Goal: Find specific page/section: Find specific page/section

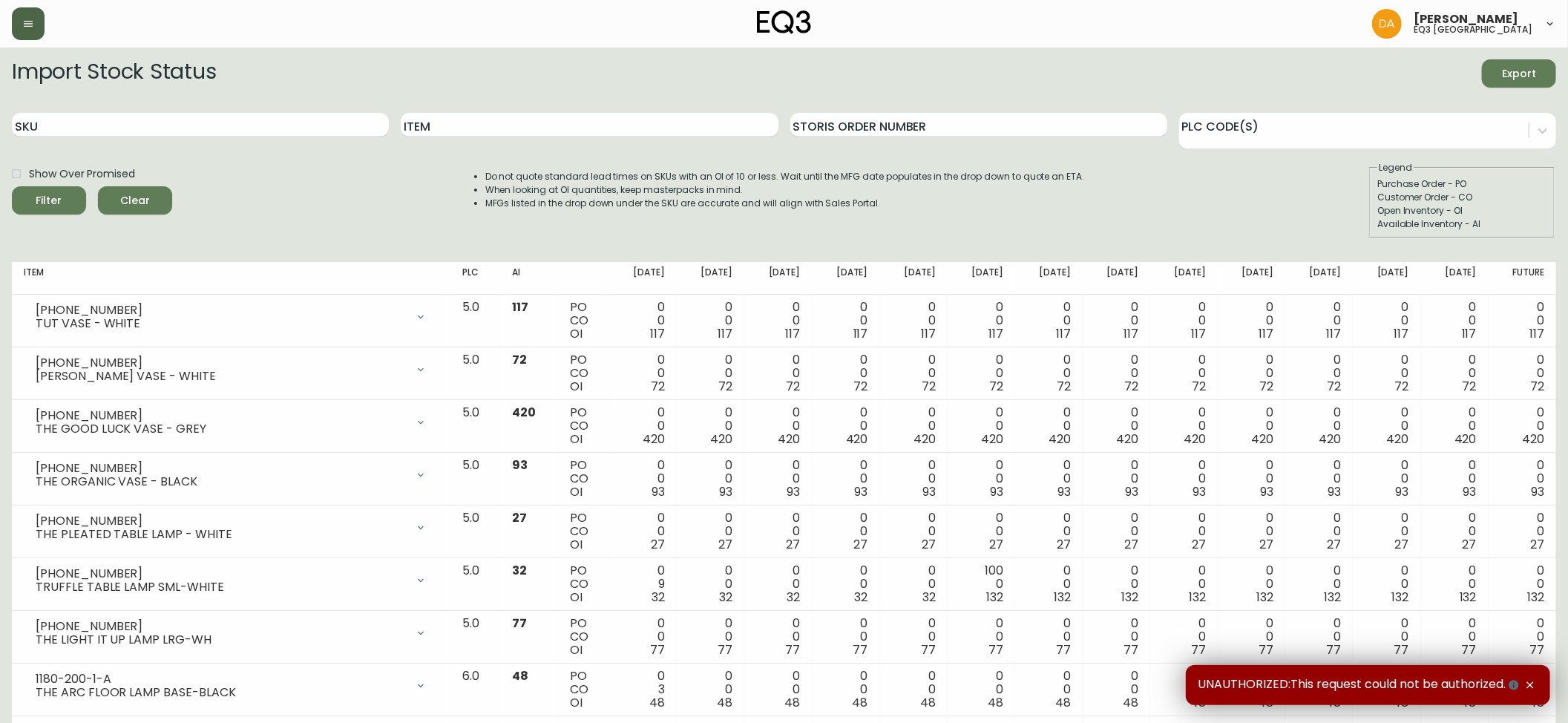
click at [39, 31] on button "button" at bounding box center [28, 23] width 32 height 32
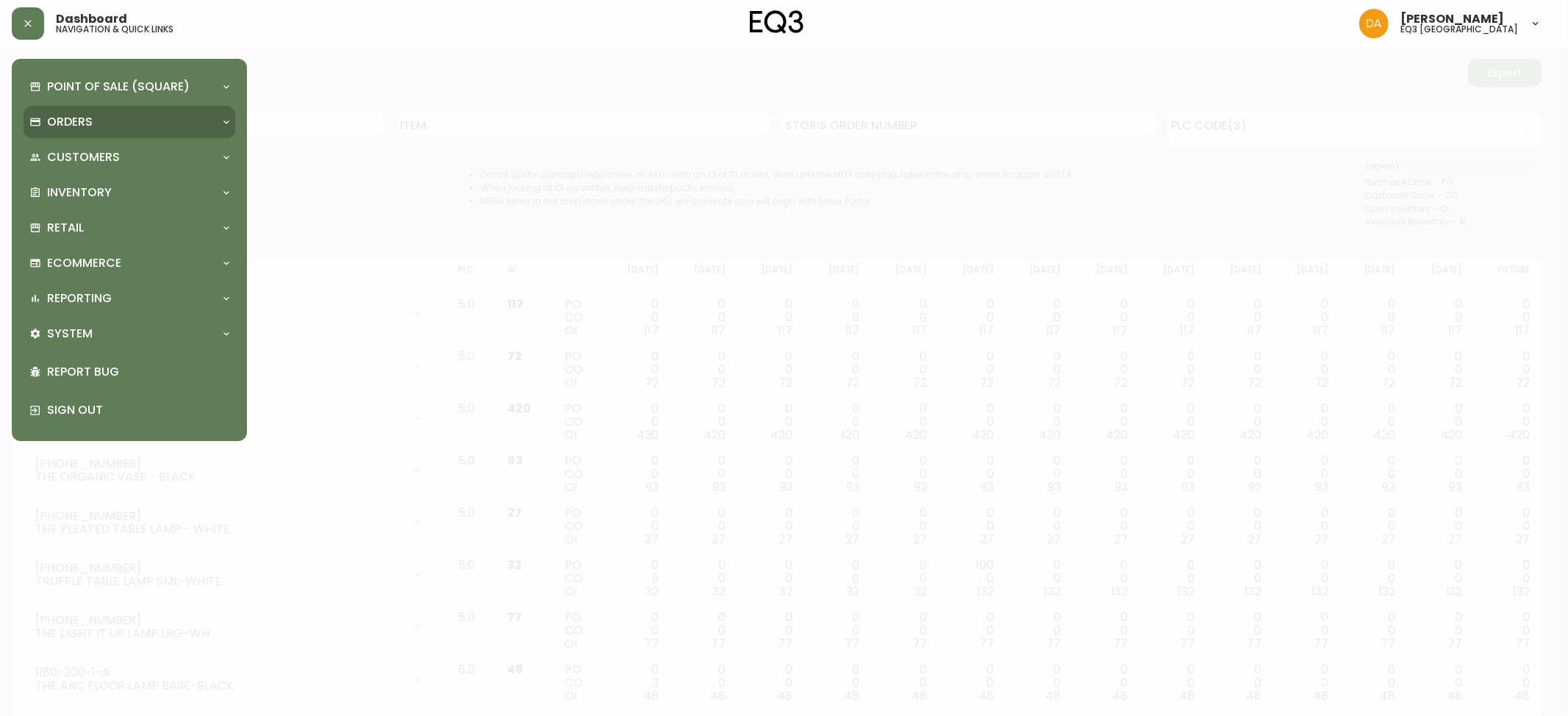
click at [88, 119] on p "Orders" at bounding box center [70, 122] width 46 height 16
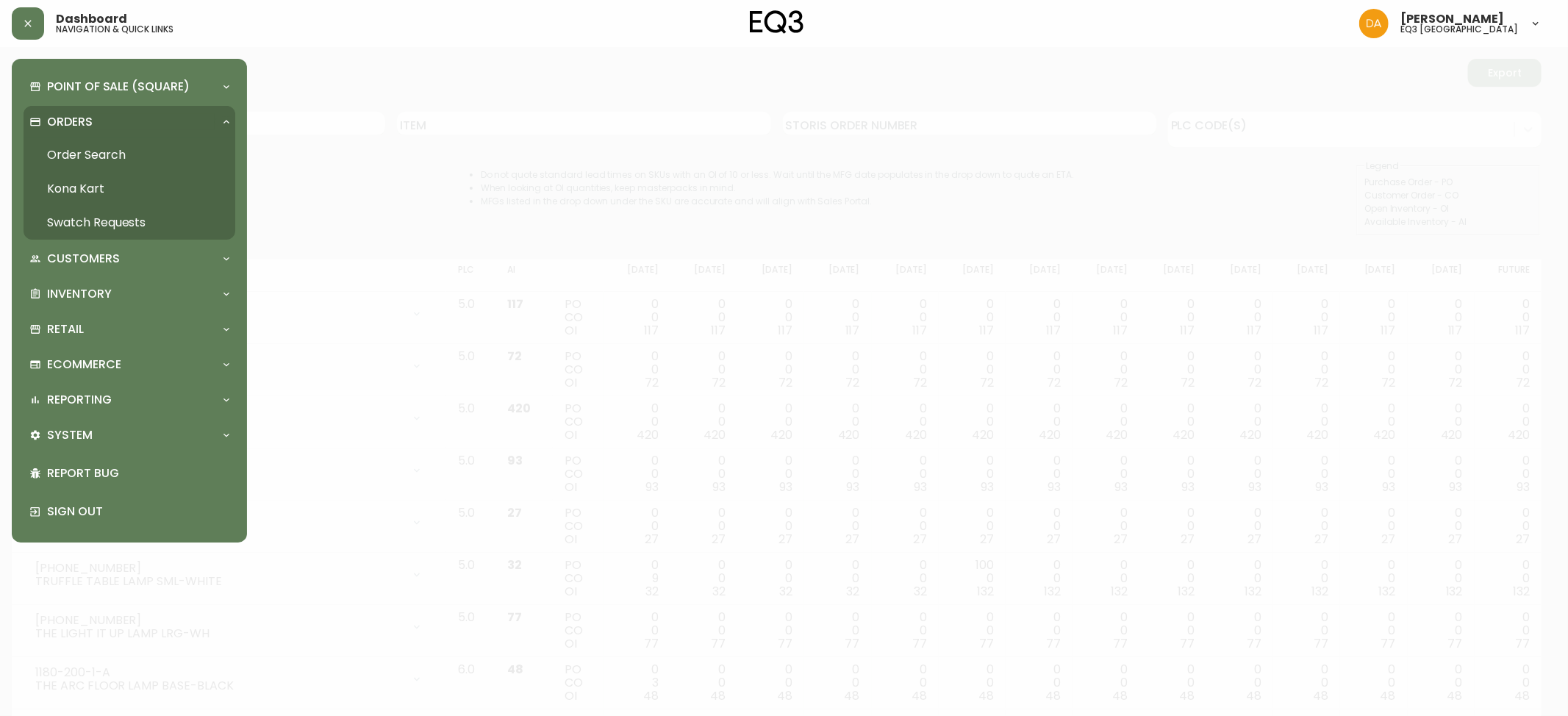
click at [127, 147] on link "Order Search" at bounding box center [129, 155] width 211 height 34
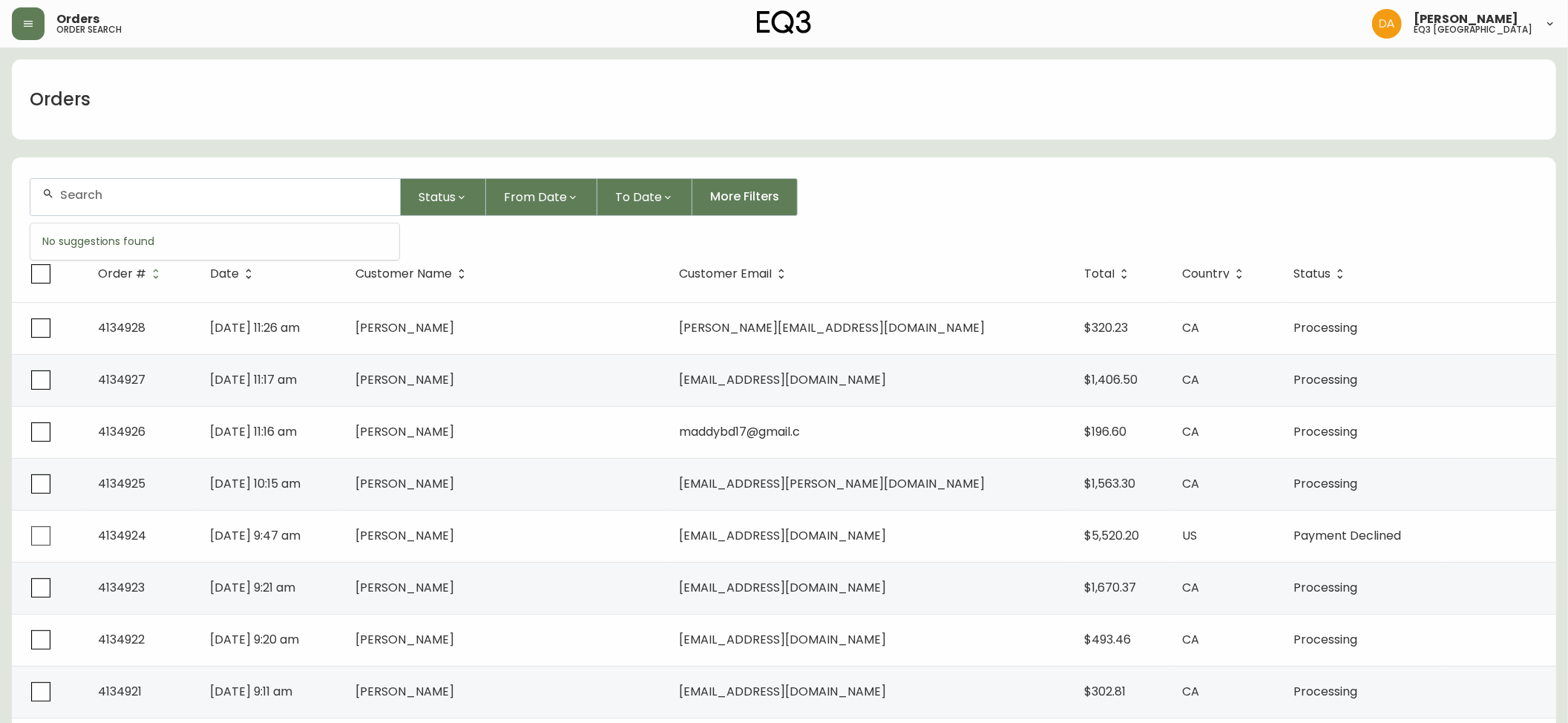
click at [124, 193] on input "text" at bounding box center [224, 194] width 328 height 14
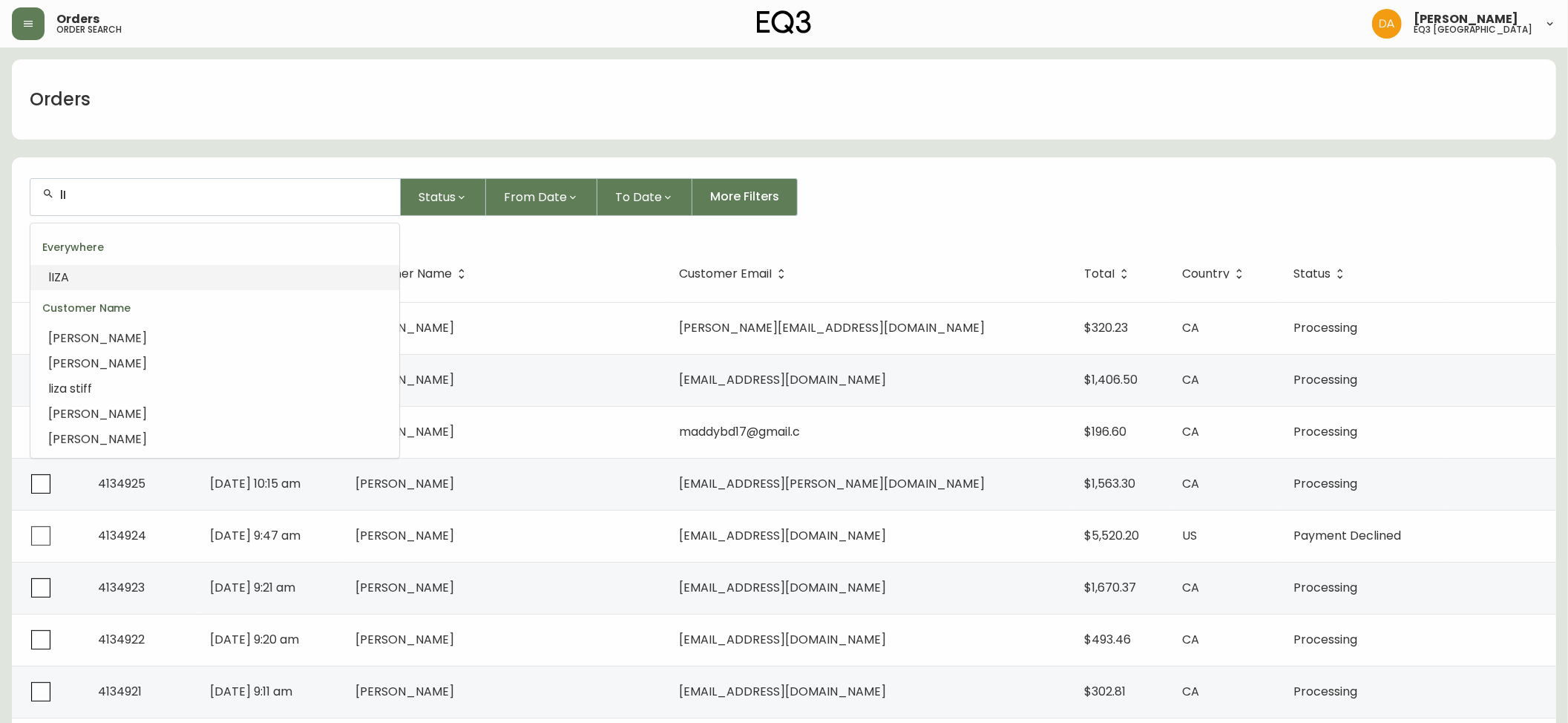
type input "l"
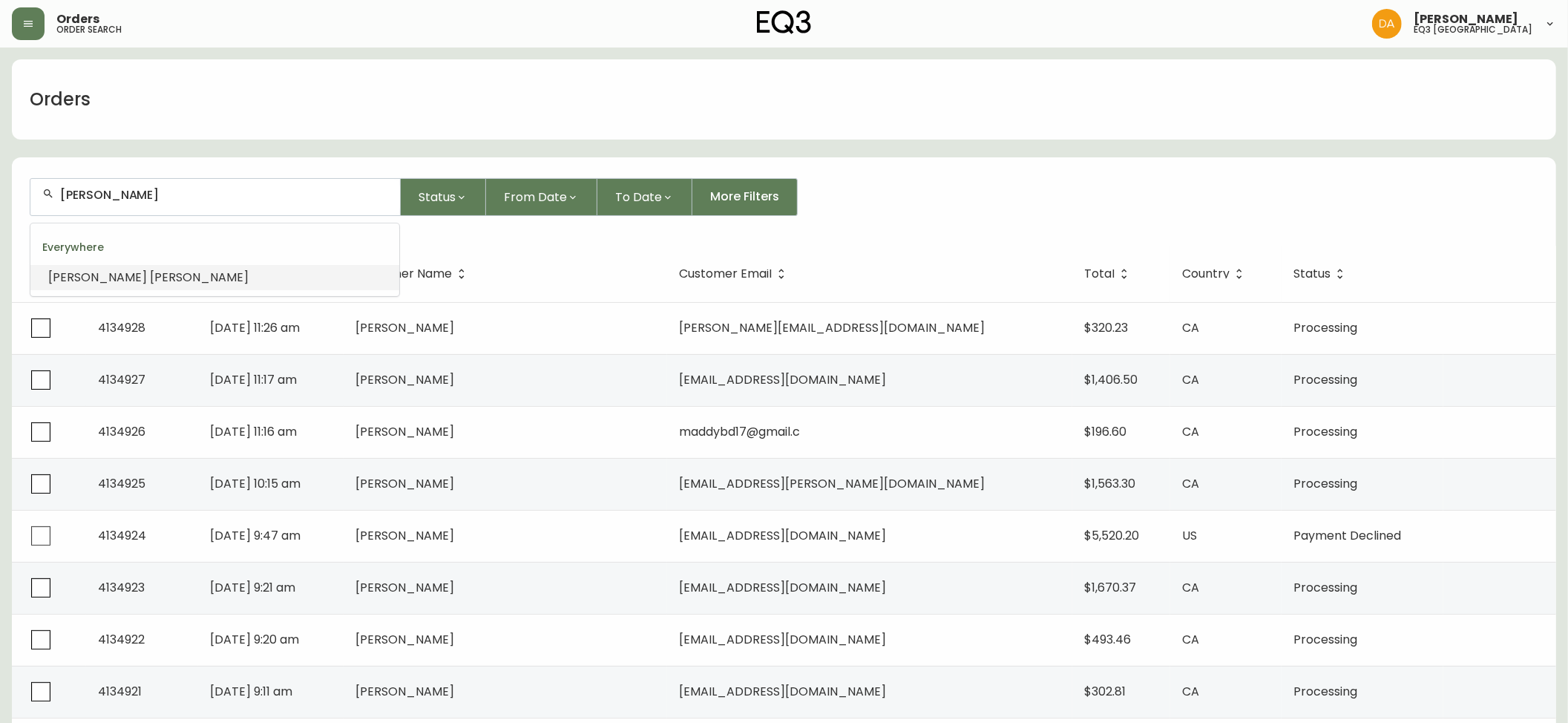
click at [179, 277] on li "[PERSON_NAME]" at bounding box center [215, 277] width 369 height 25
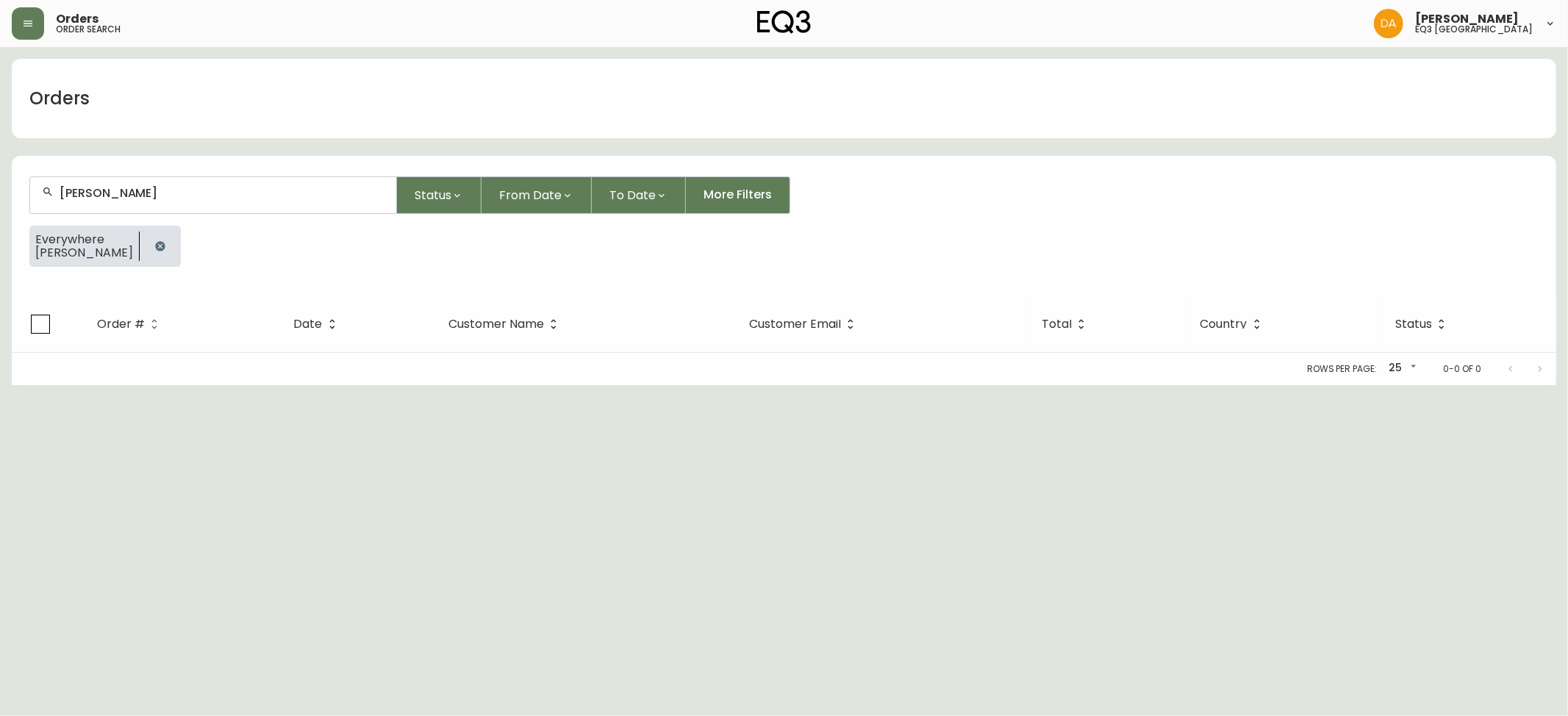
type input "[PERSON_NAME]"
click at [27, 23] on icon "button" at bounding box center [27, 23] width 9 height 6
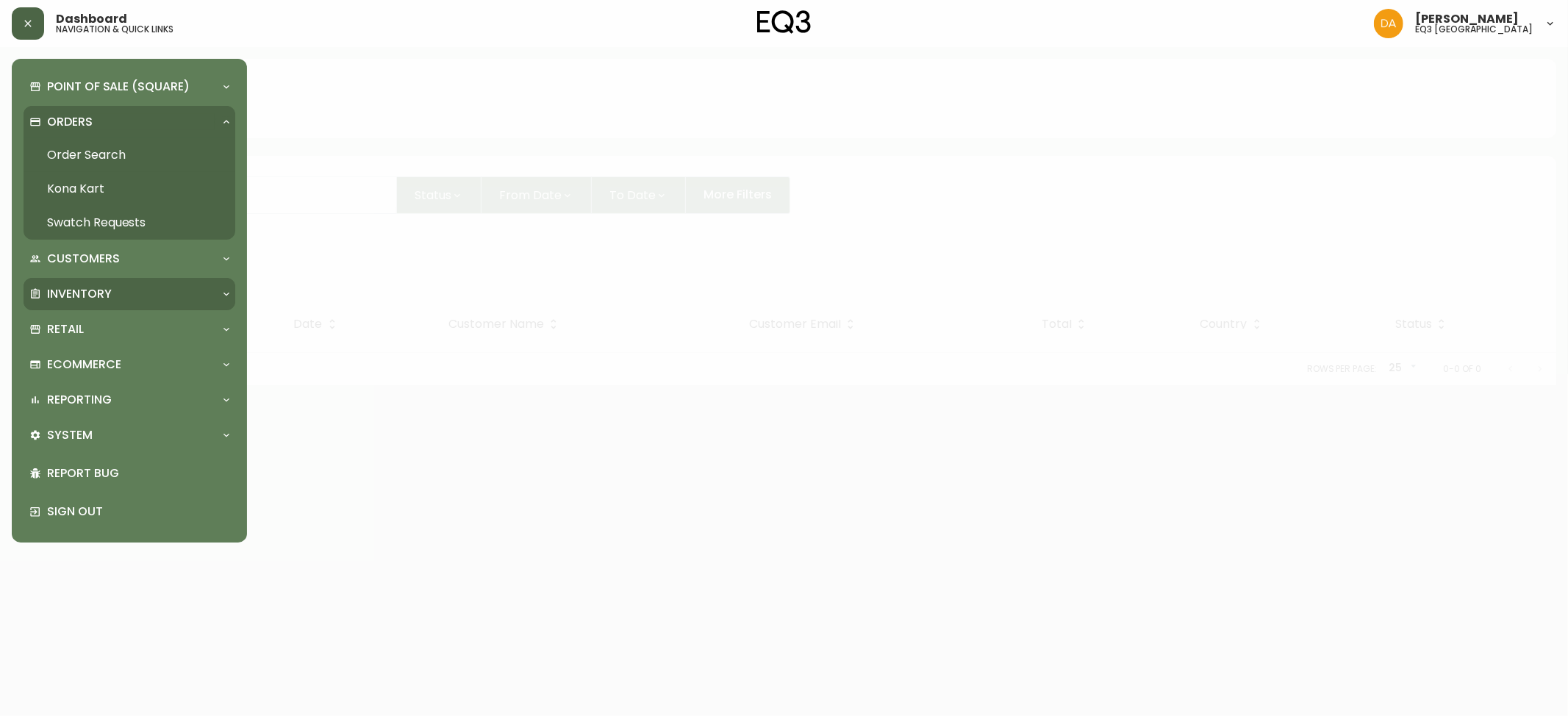
click at [125, 287] on div "Inventory" at bounding box center [122, 294] width 185 height 16
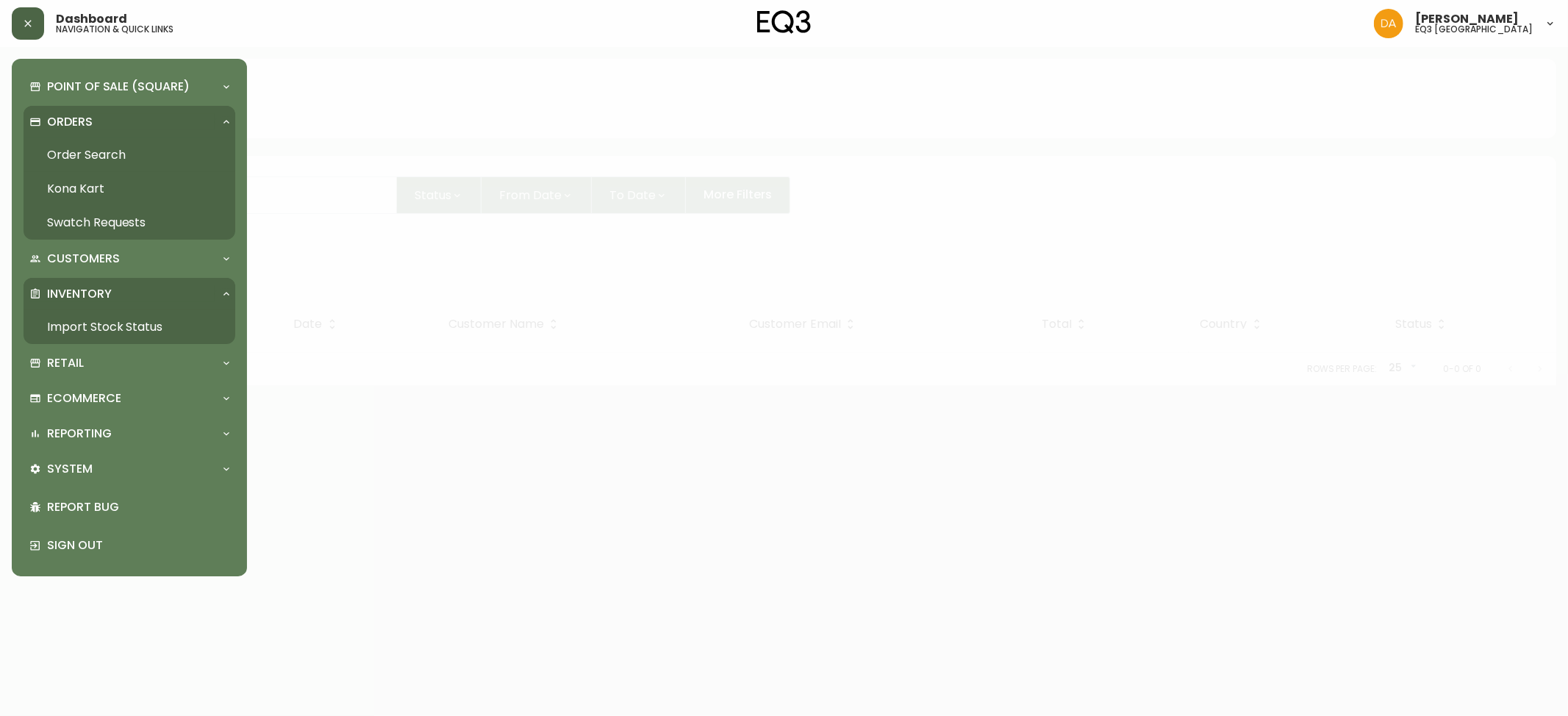
click at [130, 320] on link "Import Stock Status" at bounding box center [129, 328] width 211 height 34
